Goal: Information Seeking & Learning: Learn about a topic

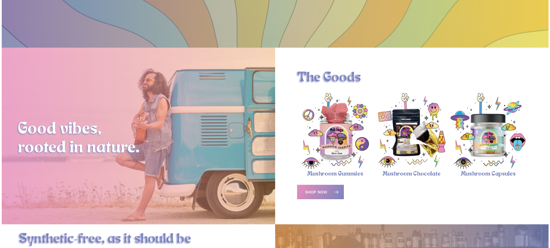
scroll to position [173, 0]
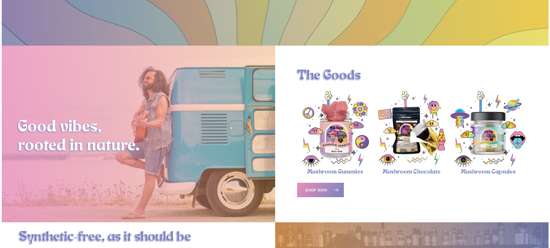
click at [330, 154] on img "Mushroom Gummies" at bounding box center [335, 129] width 76 height 76
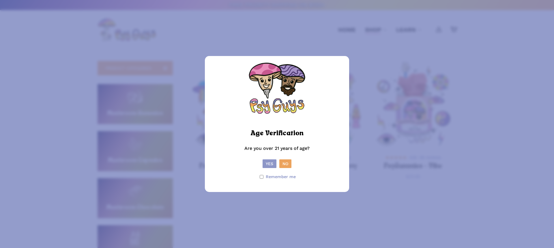
click at [269, 162] on button "Yes" at bounding box center [270, 163] width 14 height 9
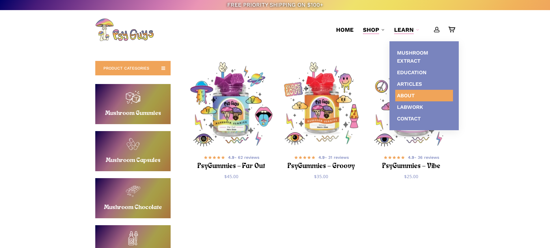
click at [412, 97] on span "About" at bounding box center [406, 95] width 18 height 6
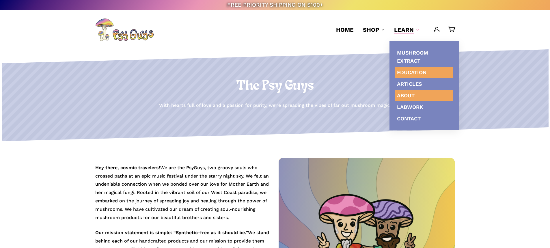
click at [414, 72] on span "Education" at bounding box center [411, 72] width 29 height 6
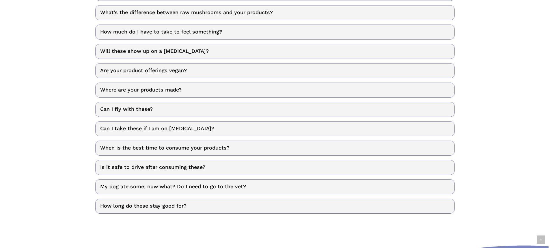
scroll to position [260, 0]
click at [156, 52] on link "Will these show up on a [MEDICAL_DATA]?" at bounding box center [274, 51] width 359 height 15
